Goal: Task Accomplishment & Management: Complete application form

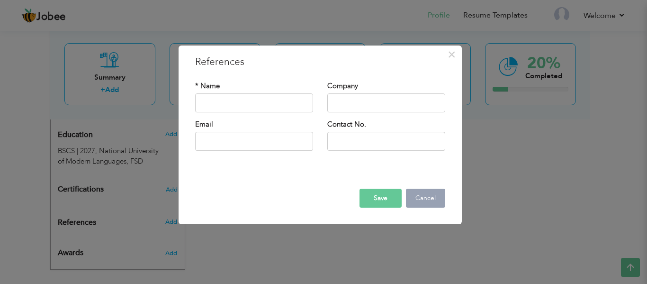
click at [427, 193] on button "Cancel" at bounding box center [425, 197] width 39 height 19
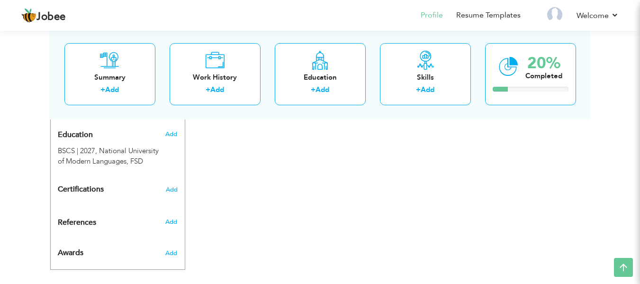
click at [252, 164] on div "CV Import Profile Strength 0% Select an Item from right menu Work History * Job…" at bounding box center [320, 13] width 270 height 487
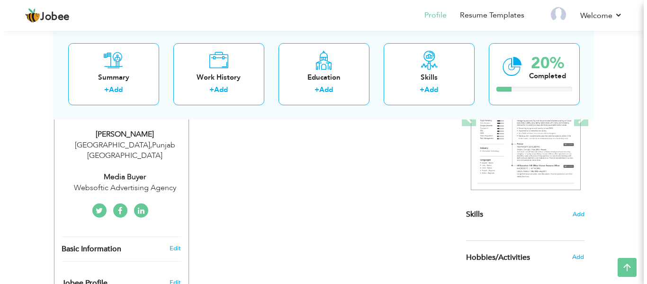
scroll to position [154, 0]
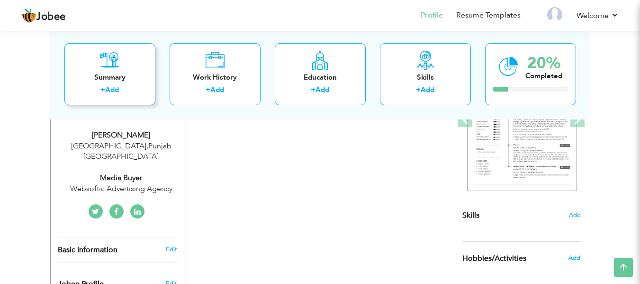
click at [134, 90] on div "+ Add" at bounding box center [110, 91] width 76 height 12
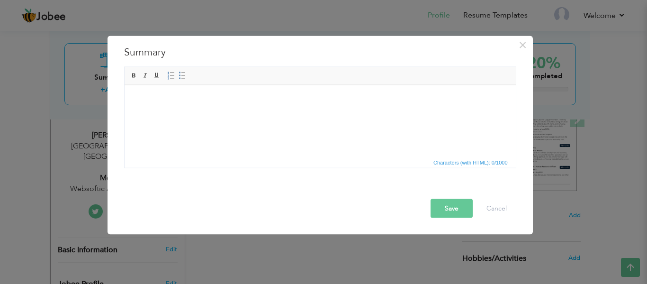
click at [194, 114] on html at bounding box center [319, 99] width 391 height 29
click at [478, 263] on div "× Summary Rich Text Editor, summaryEditor Editor toolbars Basic Styles Bold Ita…" at bounding box center [323, 142] width 647 height 284
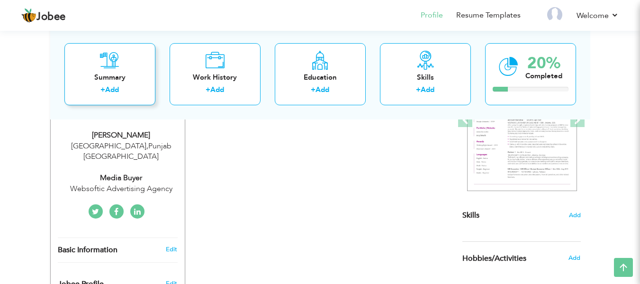
click at [134, 64] on div "Summary + Add" at bounding box center [109, 74] width 91 height 62
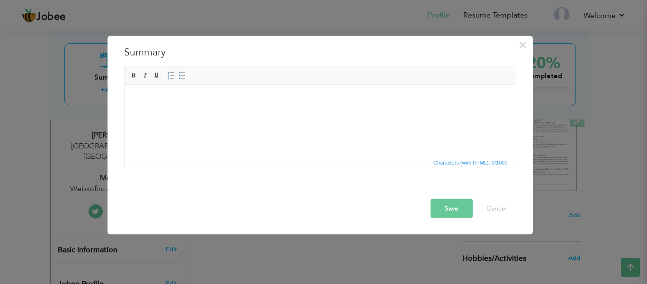
click at [215, 85] on html at bounding box center [319, 85] width 391 height 0
click at [215, 114] on html at bounding box center [319, 99] width 391 height 29
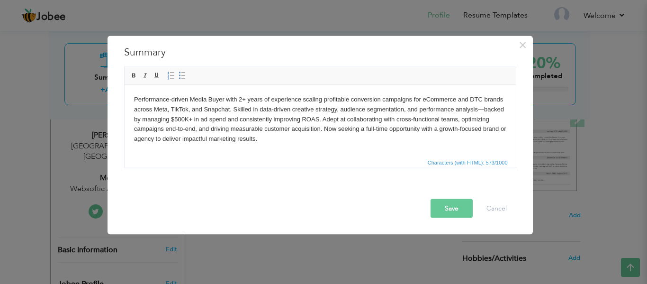
click at [485, 108] on body "Performance-driven Media Buyer with 2+ years of experience scaling profitable c…" at bounding box center [320, 118] width 372 height 49
click at [482, 108] on body "Performance-driven Media Buyer with 2+ years of experience scaling profitable c…" at bounding box center [320, 118] width 372 height 49
click at [484, 110] on body "Performance-driven Media Buyer with 2+ years of experience scaling profitable c…" at bounding box center [320, 118] width 372 height 49
click at [412, 122] on body "Performance-driven Media Buyer with 2+ years of experience scaling profitable c…" at bounding box center [320, 118] width 372 height 49
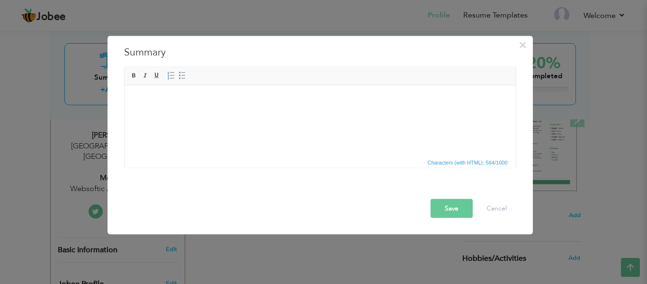
click at [449, 212] on button "Save" at bounding box center [451, 207] width 42 height 19
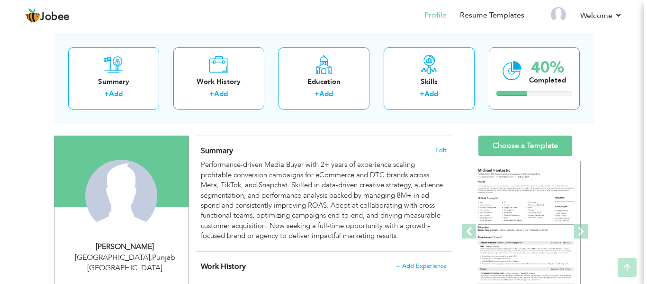
scroll to position [37, 0]
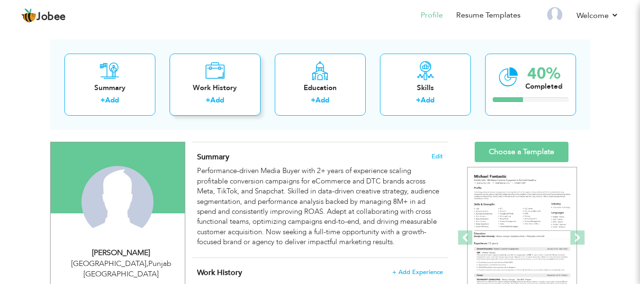
click at [216, 104] on link "Add" at bounding box center [217, 99] width 14 height 9
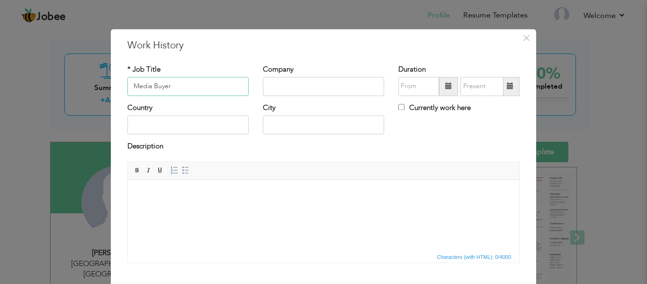
type input "Media Buyer"
click at [308, 85] on input "text" at bounding box center [323, 86] width 121 height 19
type input "Websoftic Advertising Agency Pvt. Ltd."
click at [416, 89] on input "text" at bounding box center [418, 86] width 41 height 19
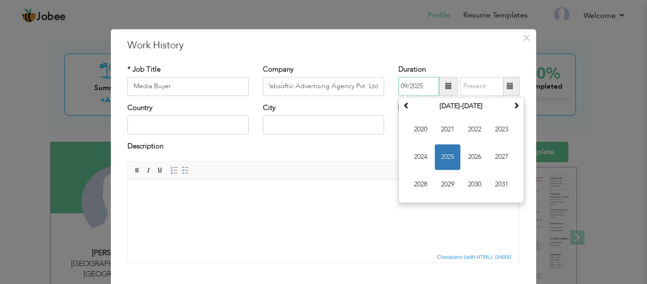
scroll to position [0, 0]
click at [494, 138] on span "2023" at bounding box center [502, 129] width 26 height 26
click at [443, 158] on span "Jun" at bounding box center [448, 157] width 26 height 26
type input "06/2023"
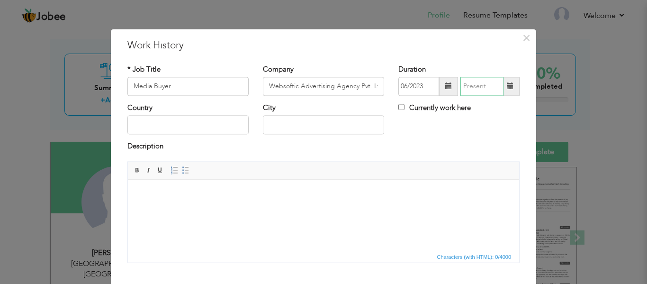
type input "09/2025"
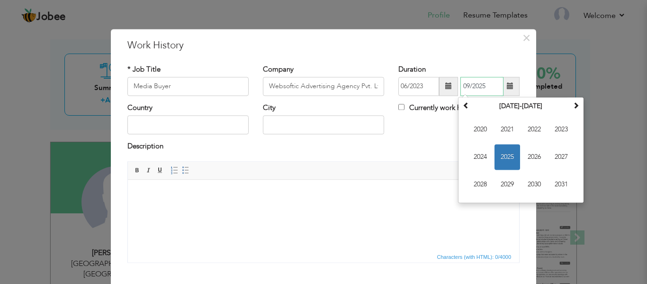
click at [469, 93] on input "09/2025" at bounding box center [481, 86] width 43 height 19
click at [494, 147] on span "2025" at bounding box center [507, 157] width 26 height 26
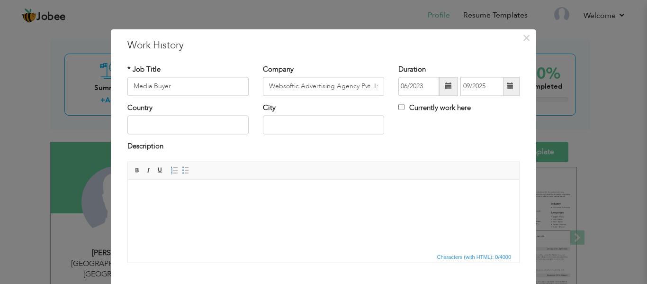
click at [414, 147] on div "Description" at bounding box center [323, 148] width 392 height 12
click at [398, 107] on input "Currently work here" at bounding box center [401, 107] width 6 height 6
checkbox input "true"
click at [181, 130] on input "text" at bounding box center [187, 125] width 121 height 19
type input "[GEOGRAPHIC_DATA]"
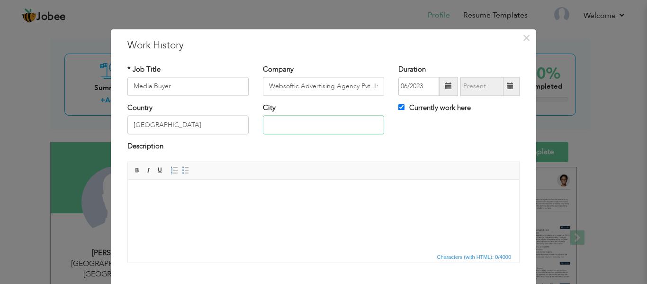
click at [294, 132] on input "text" at bounding box center [323, 125] width 121 height 19
type input "[GEOGRAPHIC_DATA]"
click at [440, 132] on div "Country Pakistan City Faisalabad Currently work here" at bounding box center [323, 122] width 406 height 38
click at [233, 208] on html at bounding box center [323, 193] width 391 height 29
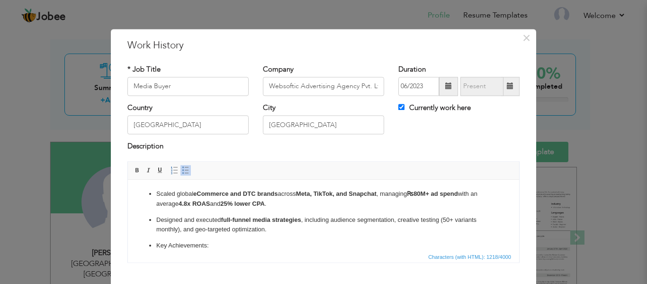
scroll to position [98, 0]
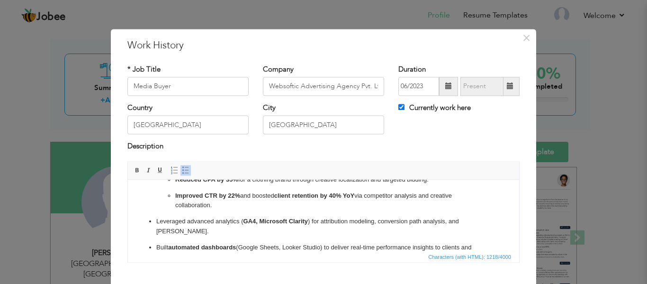
click at [255, 221] on strong "GA4, Microsoft Clarity" at bounding box center [275, 220] width 65 height 7
click at [287, 242] on p "Built automated dashboards (Google Sheets, Looker Studio) to deliver real-time …" at bounding box center [323, 252] width 334 height 20
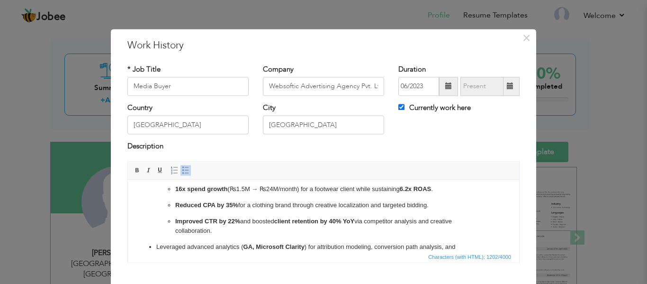
scroll to position [62, 0]
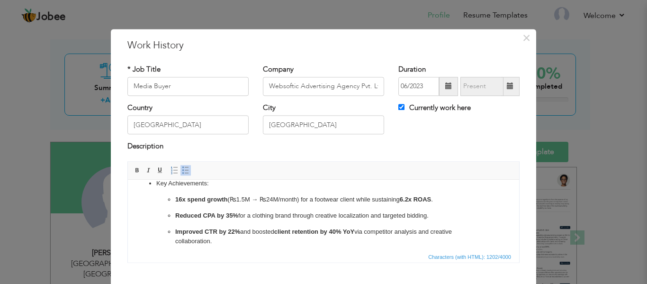
click at [245, 197] on p "16x spend growth (₨1.5M → ₨24M/month) for a footwear client while sustaining 6.…" at bounding box center [323, 200] width 296 height 10
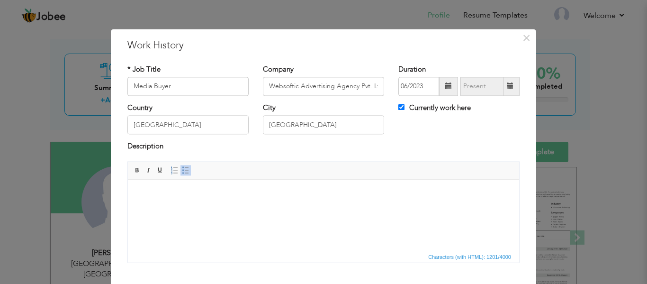
scroll to position [37, 0]
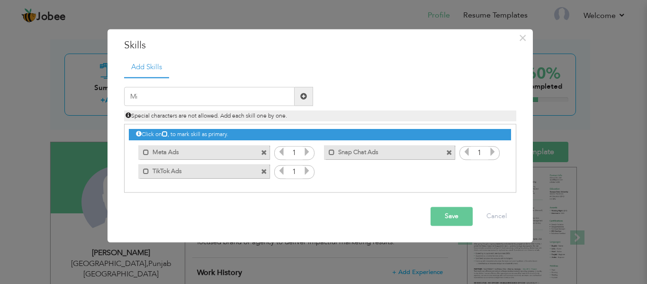
type input "M"
paste input "Full-Funnel Campaign Strategy (Meta, TikTok, Snapc"
type input "Full-Funnel Campaign Strategy (Meta, TikTok, Snapc"
click at [266, 154] on span at bounding box center [264, 153] width 6 height 6
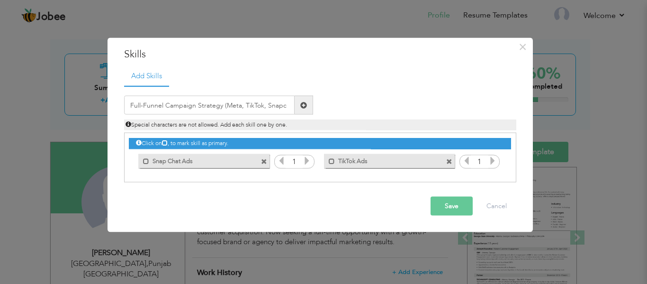
click at [263, 162] on span at bounding box center [264, 161] width 6 height 6
click at [262, 164] on span at bounding box center [264, 161] width 6 height 6
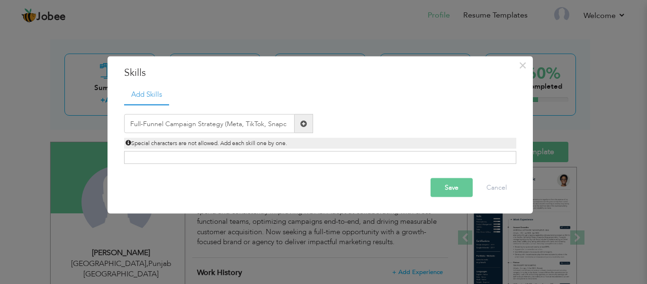
click at [303, 125] on span at bounding box center [303, 123] width 7 height 7
click at [245, 117] on input "text" at bounding box center [209, 123] width 170 height 19
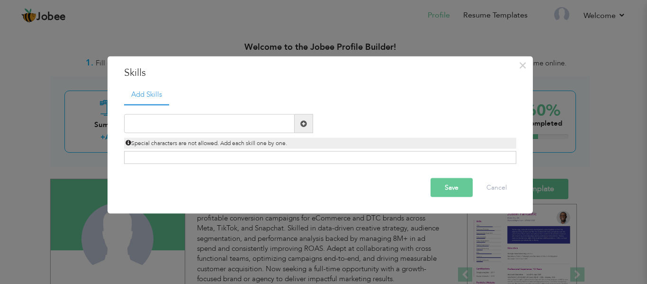
click at [185, 122] on input "text" at bounding box center [209, 123] width 170 height 19
click at [190, 120] on input "text" at bounding box center [209, 123] width 170 height 19
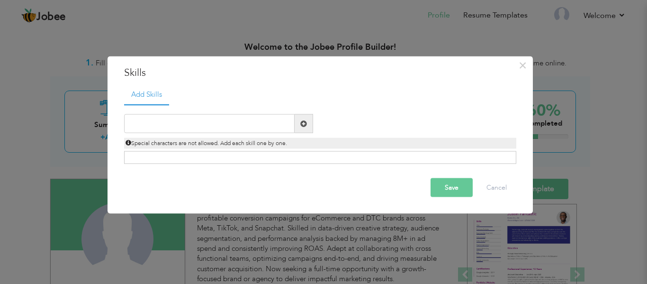
click at [190, 120] on input "text" at bounding box center [209, 123] width 170 height 19
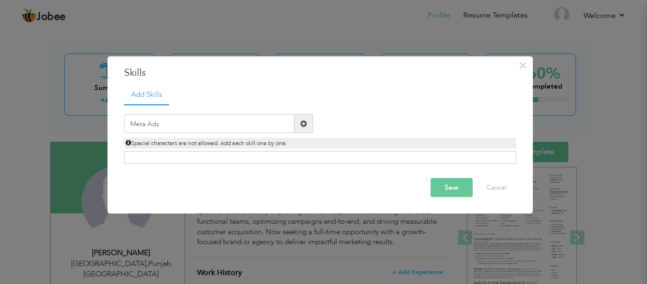
type input "Meta Ads"
click at [309, 127] on span at bounding box center [303, 123] width 18 height 19
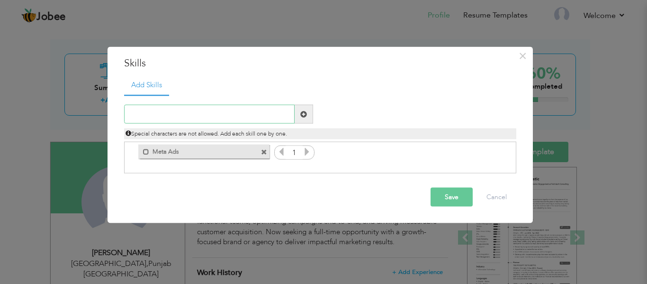
click at [197, 118] on input "text" at bounding box center [209, 114] width 170 height 19
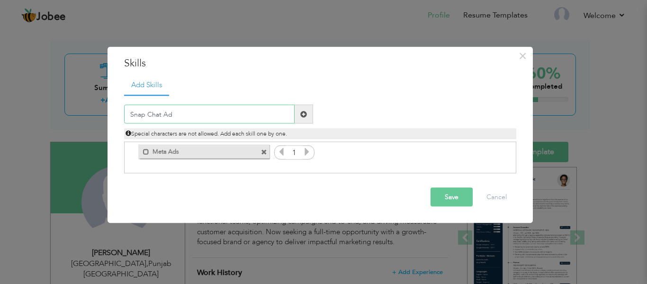
type input "Snap Chat Ads"
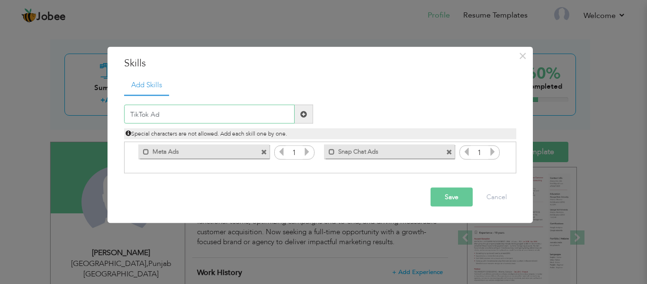
type input "TikTok Ads"
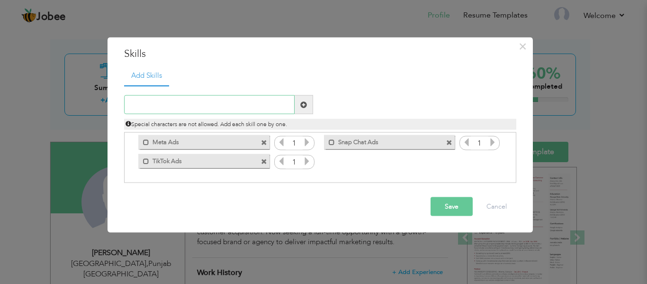
paste input "Google Analytics"
type input "Google Analytics"
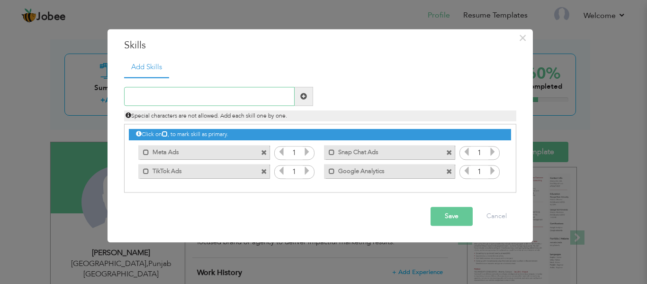
scroll to position [37, 0]
click at [180, 101] on input "text" at bounding box center [209, 96] width 170 height 19
paste input "Microsoft Clarity (User Behavior Insights)"
type input "Microsoft Clarity (User Behavior Insights)"
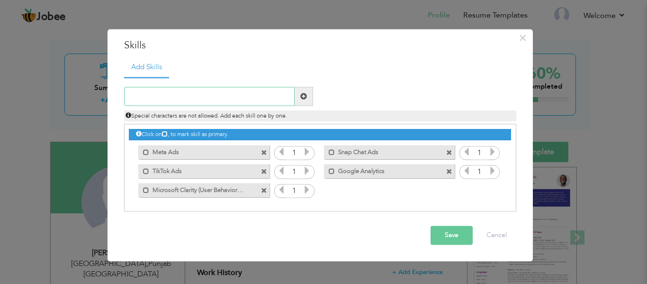
paste input "Conversion Tracking & Pixel Implementation"
type input "Conversion Tracking & Pixel Implementation"
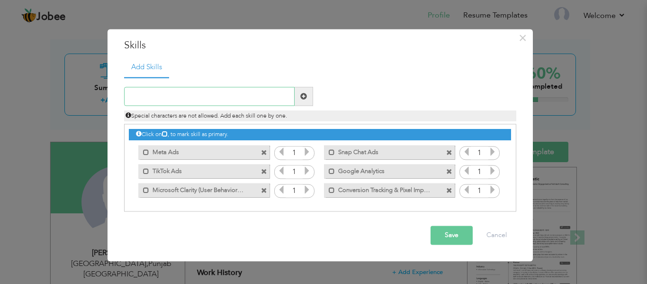
paste input "ROAS & CPA Optimization"
type input "ROAS & CPA Optimization"
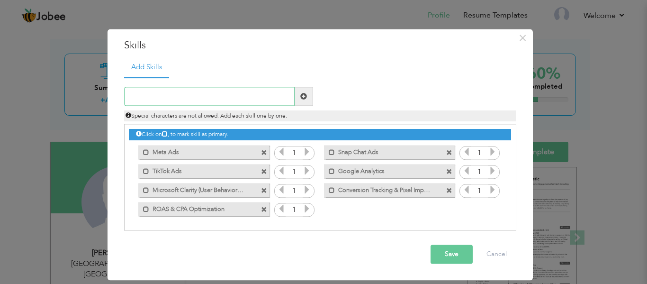
paste input "Performance Creative Briefing & Collaboration"
type input "Performance Creative Briefing & Collaboration"
paste input "Audience Segmentation & Lookalike Modeling"
type input "Audience Segmentation & Lookalike Modeling"
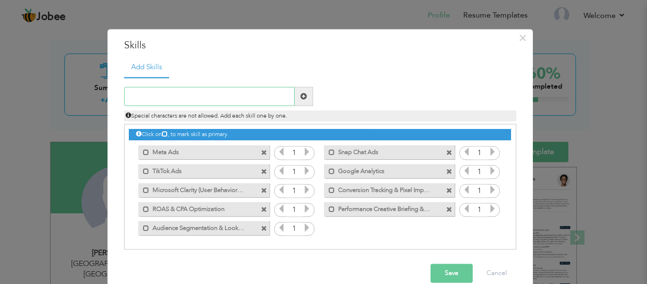
paste input "ROAS & CPA Optimization"
type input "ROAS & CPA Optimization"
paste input "Leadership & Team Management"
type input "Leadership & Team Management"
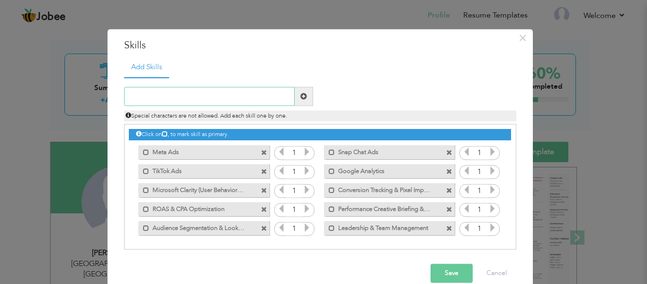
scroll to position [37, 0]
paste input "Leadership & Team Management"
type input "Leadership & Team Management"
paste input "Leadership & Team Management"
type input "Leadership & Team Management"
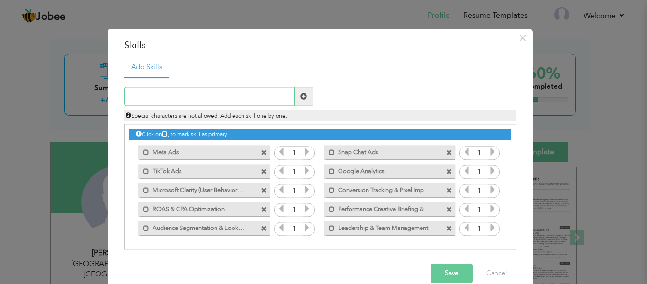
paste input "Cross-Functional Collaboration (Design, Content, A"
type input "Cross-Functional Collaboration (Design, Content, A"
paste input "Cross-Functional Collaboration (Design, Content, A"
type input "Cross-Functional Collaboration (Design, Content, A"
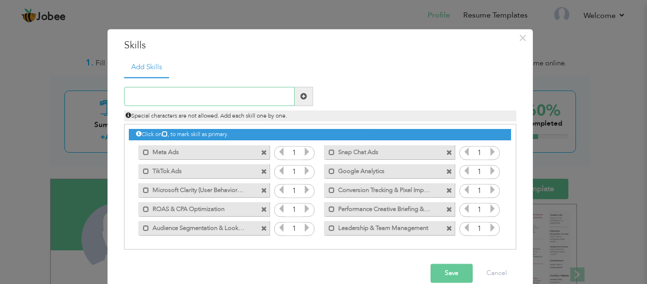
paste input "Strong Communication & Storytelling Skills"
type input "Strong Communication & Storytelling Skills"
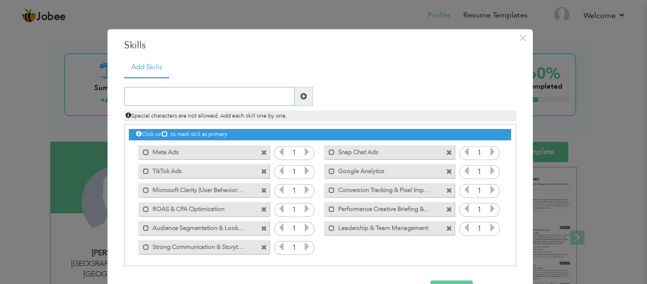
paste input "Time & Project Management"
type input "Time & Project Management"
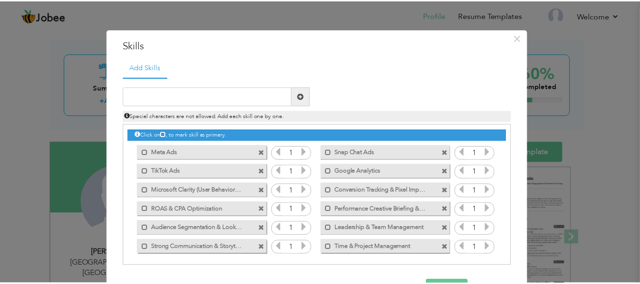
scroll to position [32, 0]
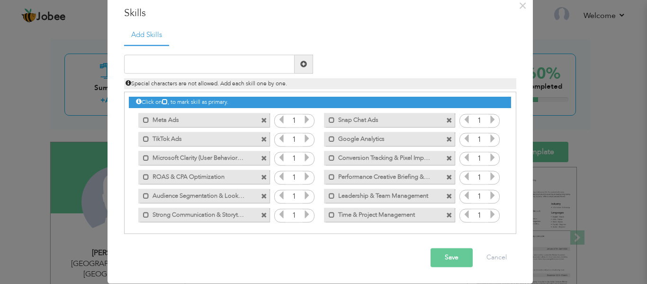
click at [456, 252] on button "Save" at bounding box center [451, 257] width 42 height 19
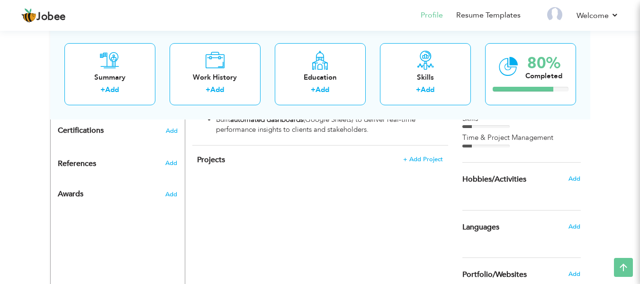
scroll to position [527, 0]
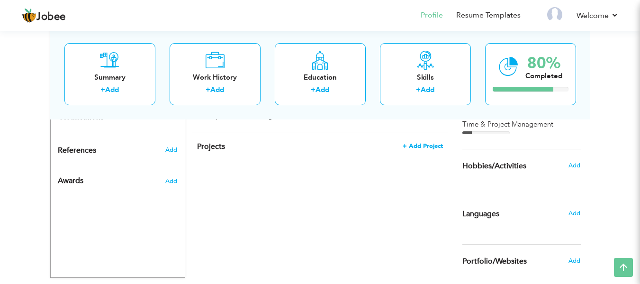
click at [416, 143] on span "+ Add Project" at bounding box center [422, 146] width 40 height 7
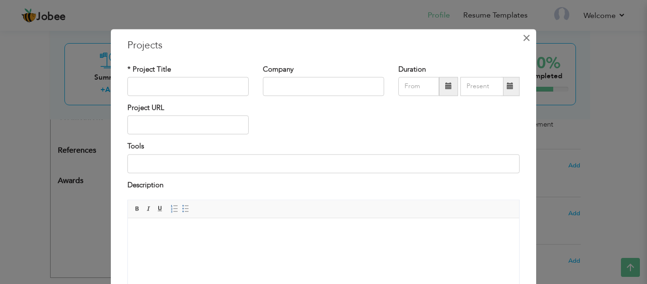
click at [522, 41] on span "×" at bounding box center [526, 37] width 8 height 17
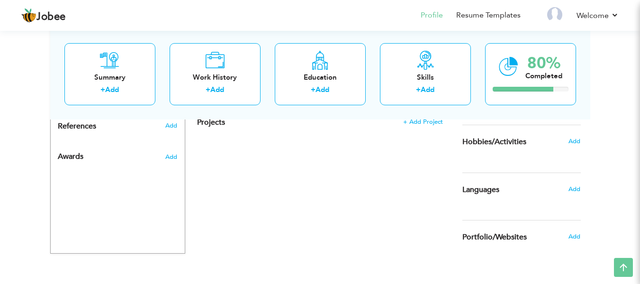
scroll to position [563, 0]
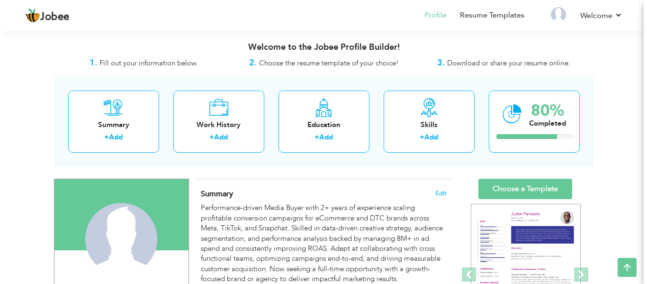
scroll to position [539, 0]
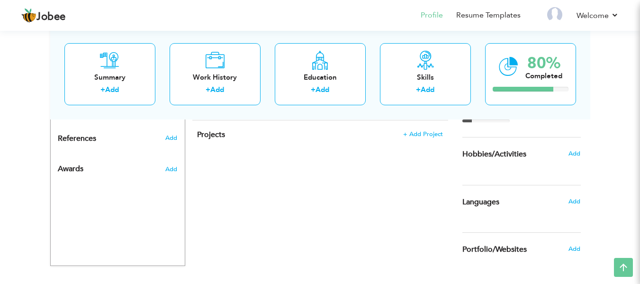
click at [575, 155] on span "Add" at bounding box center [574, 153] width 12 height 9
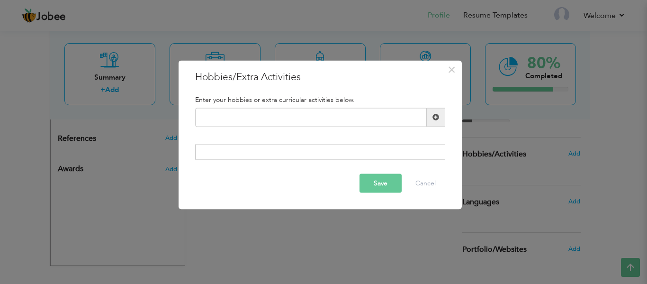
scroll to position [0, 0]
click at [346, 120] on input "text" at bounding box center [311, 116] width 232 height 19
type input "L"
paste input "Reading & Podcasts"
type input "Reading & Podcasts"
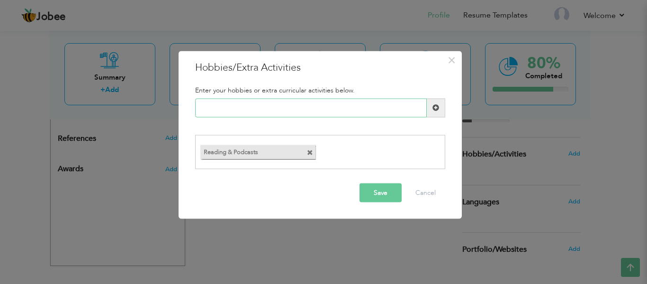
paste input "Digital Trends & Ad Creat"
type input "Digital Trends & Ad Creat"
click at [391, 149] on label "Digital Trends & Ad Creat" at bounding box center [374, 151] width 98 height 12
click at [402, 156] on label "Digital Trends & Ad Creat" at bounding box center [374, 151] width 98 height 12
click at [436, 151] on span at bounding box center [434, 153] width 6 height 6
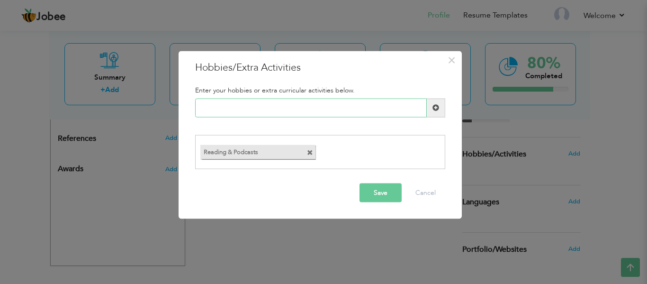
click at [313, 108] on input "text" at bounding box center [311, 107] width 232 height 19
paste input "Digital Trends & Ad Creat"
click at [277, 112] on input "Digital Trends & Ad Creat" at bounding box center [311, 107] width 232 height 19
type input "Learning Digital Trends"
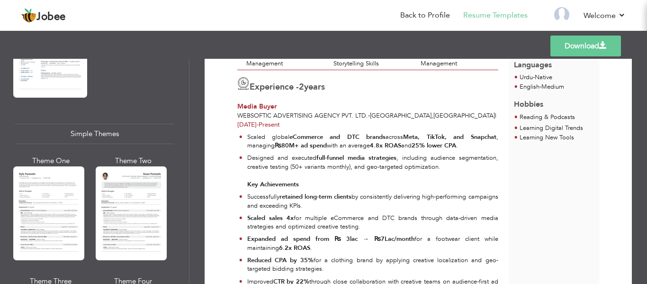
scroll to position [1604, 0]
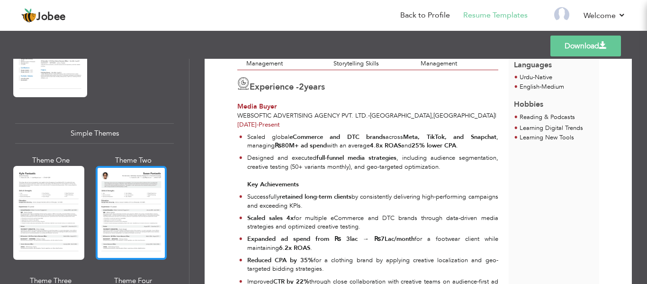
click at [145, 208] on div at bounding box center [131, 213] width 71 height 94
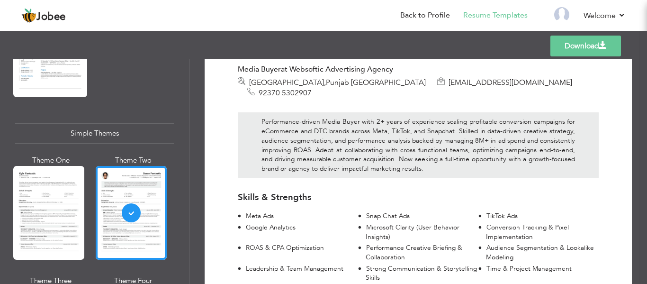
scroll to position [59, 0]
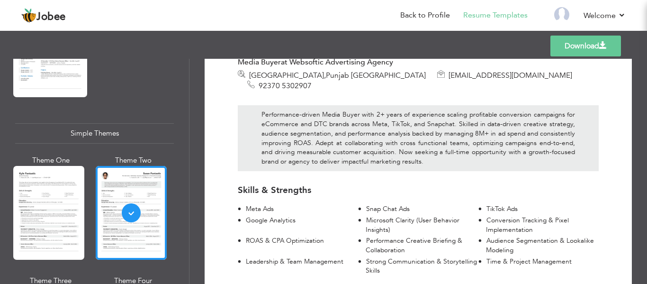
click at [266, 109] on div "Performance-driven Media Buyer with 2+ years of experience scaling profitable c…" at bounding box center [418, 137] width 361 height 65
click at [265, 113] on div "Performance-driven Media Buyer with 2+ years of experience scaling profitable c…" at bounding box center [418, 137] width 361 height 65
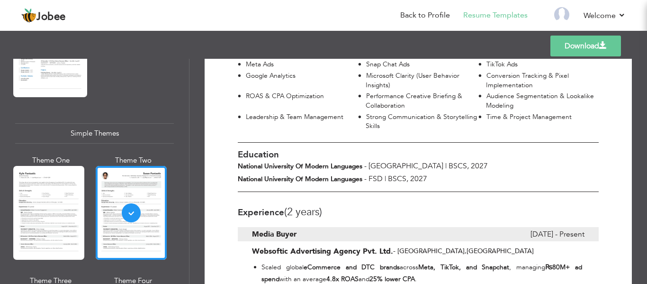
scroll to position [227, 0]
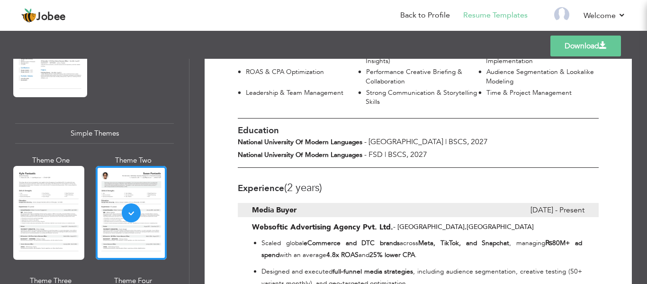
click at [427, 149] on span "2027" at bounding box center [418, 154] width 17 height 10
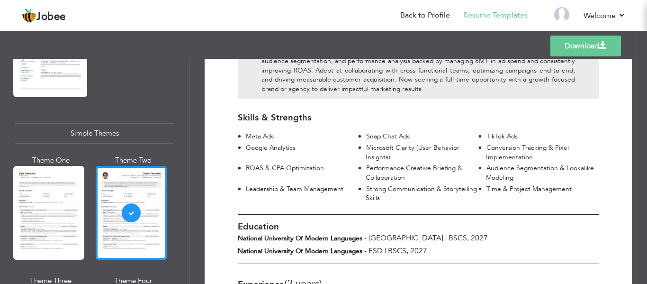
scroll to position [0, 0]
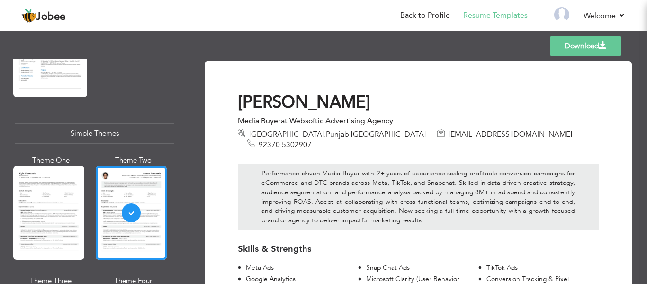
drag, startPoint x: 641, startPoint y: 85, endPoint x: 639, endPoint y: 73, distance: 12.1
click at [639, 73] on div "Download [PERSON_NAME] Media Buyer at Websoftic Advertising Agency [GEOGRAPHIC_…" at bounding box center [417, 171] width 457 height 225
click at [441, 13] on link "Back to Profile" at bounding box center [425, 15] width 50 height 11
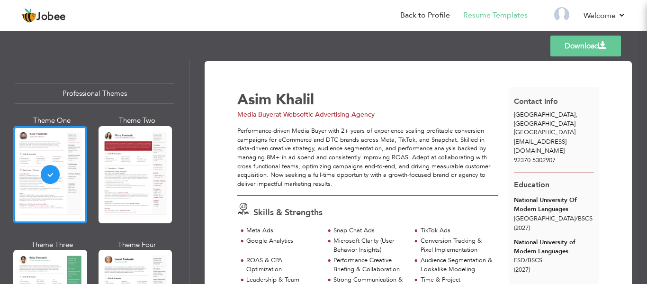
click at [493, 52] on div "Templates Download" at bounding box center [323, 46] width 647 height 30
click at [490, 16] on link "Resume Templates" at bounding box center [495, 15] width 64 height 11
click at [418, 16] on link "Back to Profile" at bounding box center [425, 15] width 50 height 11
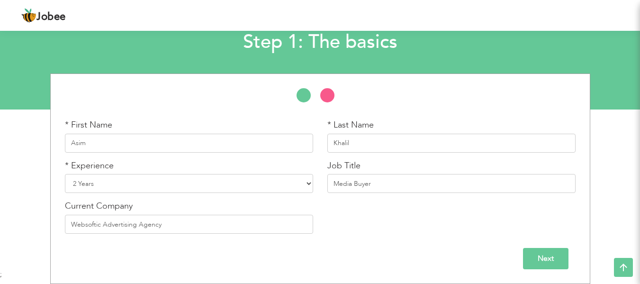
scroll to position [60, 0]
click at [558, 256] on input "Next" at bounding box center [545, 258] width 45 height 21
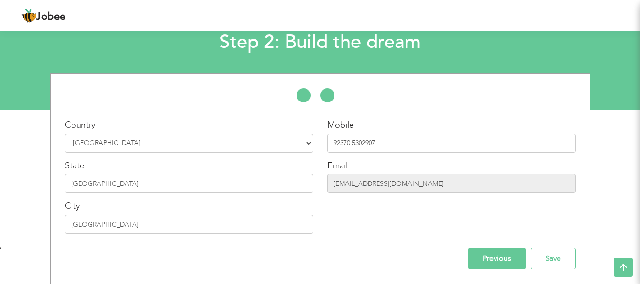
click at [555, 272] on div "* First Name Asim * Last Name Khalil * Experience Entry Level Less than 1 Year" at bounding box center [320, 178] width 540 height 210
click at [560, 261] on input "Save" at bounding box center [552, 258] width 45 height 21
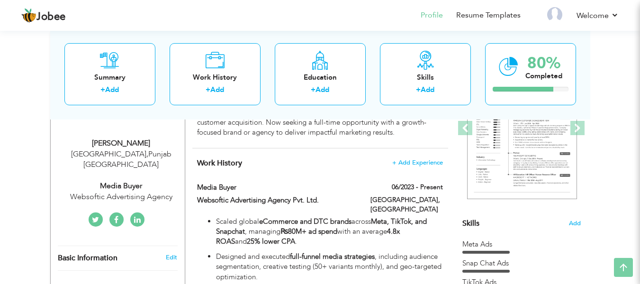
drag, startPoint x: 644, startPoint y: 43, endPoint x: 645, endPoint y: 74, distance: 31.7
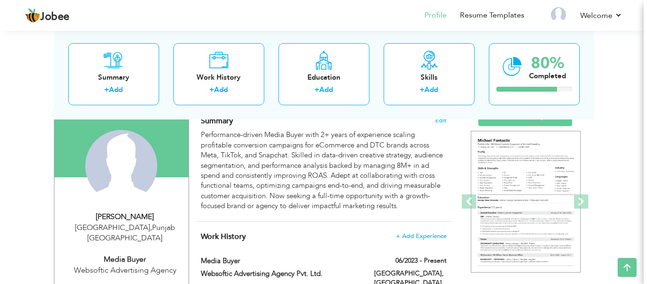
scroll to position [62, 0]
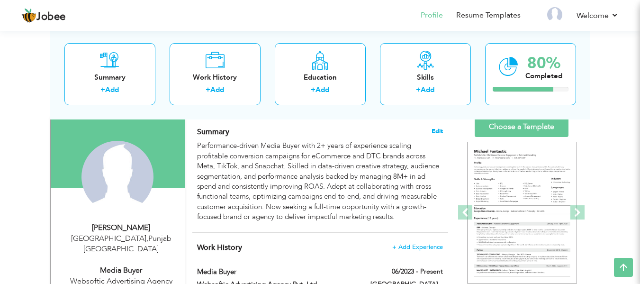
click at [438, 132] on span "Edit" at bounding box center [436, 131] width 11 height 7
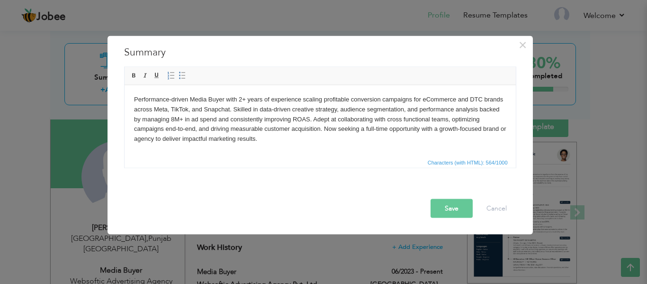
click at [425, 99] on body "Performance-driven Media Buyer with 2+ years of experience scaling profitable c…" at bounding box center [320, 118] width 372 height 49
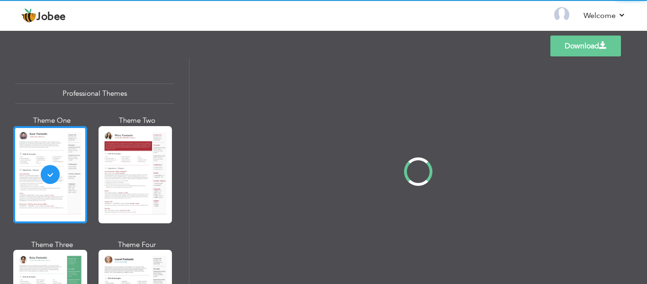
click at [183, 219] on div "Professional Themes Theme One Theme Two Theme Three Theme Four" at bounding box center [323, 171] width 647 height 225
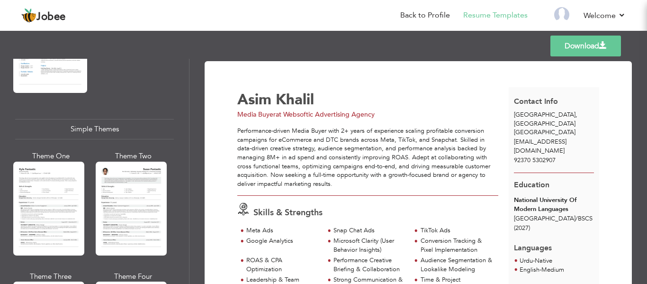
scroll to position [1584, 0]
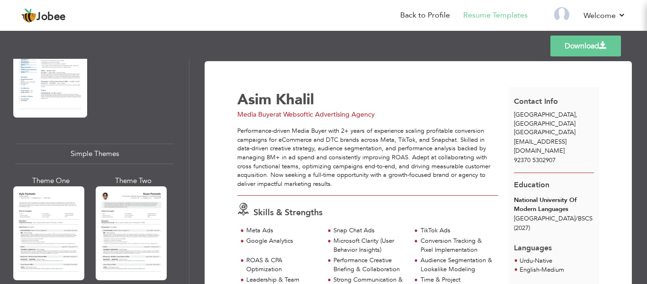
click at [141, 219] on div at bounding box center [131, 233] width 71 height 94
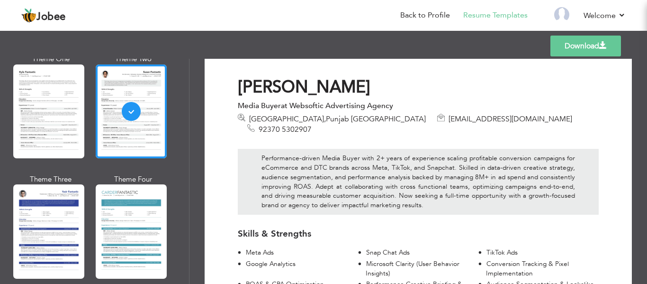
scroll to position [0, 0]
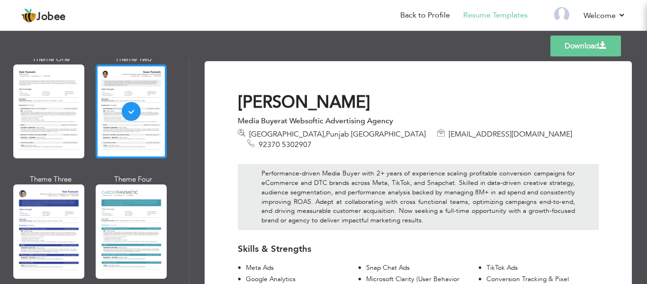
drag, startPoint x: 185, startPoint y: 267, endPoint x: 187, endPoint y: 252, distance: 15.3
click at [187, 252] on div "Professional Themes Theme One Theme Two Theme Three Theme Six" at bounding box center [94, 171] width 189 height 225
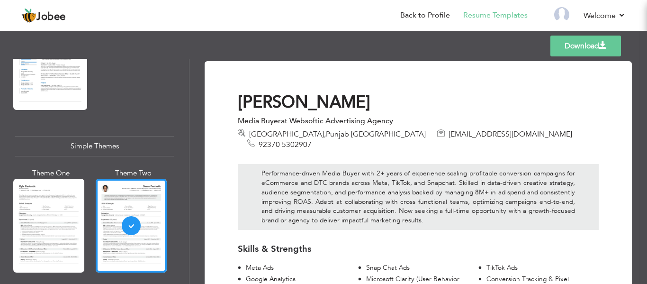
scroll to position [1596, 0]
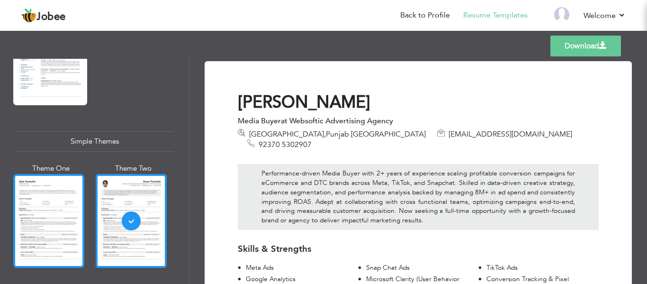
click at [23, 190] on div at bounding box center [48, 221] width 71 height 94
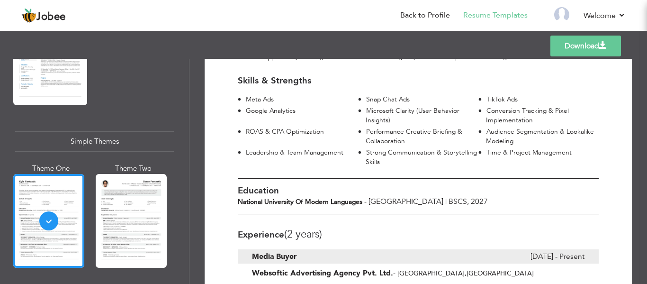
scroll to position [178, 0]
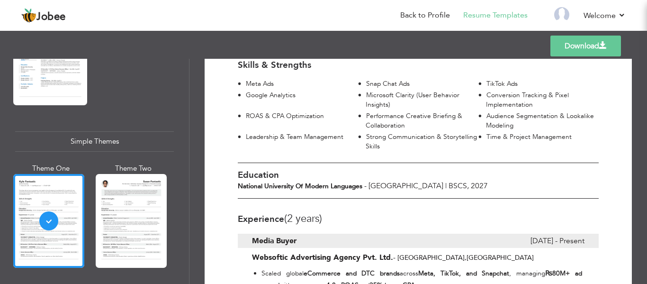
drag, startPoint x: 642, startPoint y: 141, endPoint x: 642, endPoint y: 158, distance: 17.1
click at [642, 158] on div "Download [PERSON_NAME] Media Buyer at Websoftic Advertising Agency [GEOGRAPHIC_…" at bounding box center [417, 171] width 457 height 225
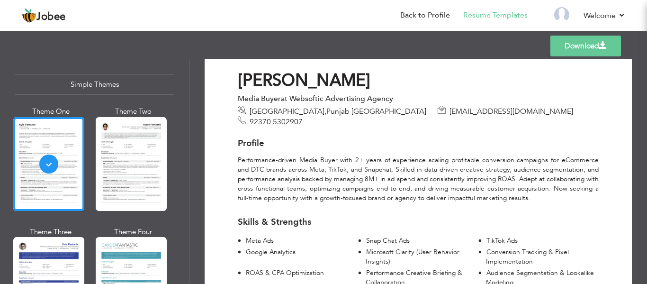
scroll to position [1657, 0]
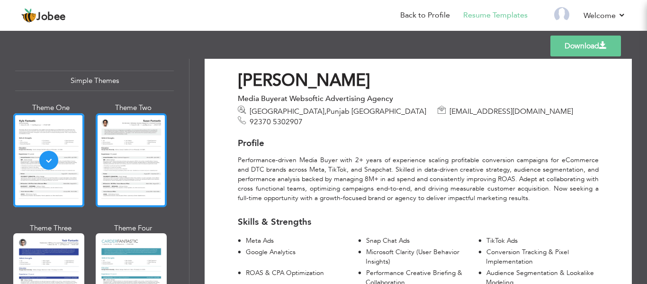
click at [140, 159] on div at bounding box center [131, 160] width 71 height 94
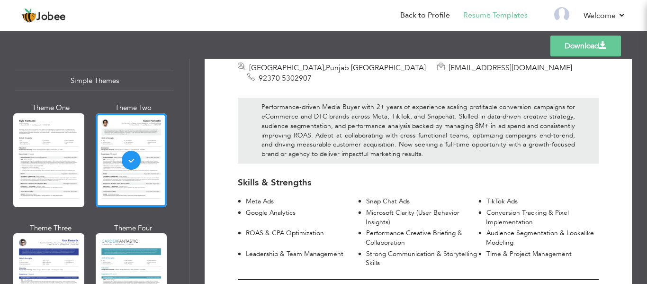
scroll to position [0, 0]
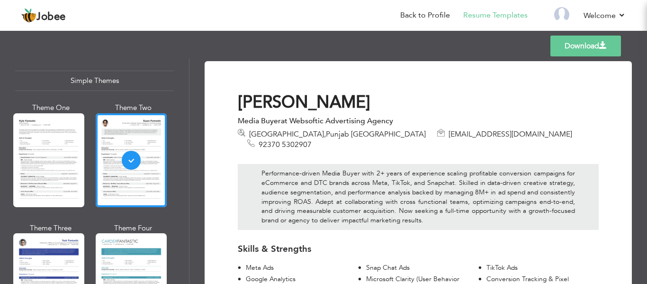
click at [588, 43] on link "Download" at bounding box center [585, 46] width 71 height 21
